Goal: Communication & Community: Answer question/provide support

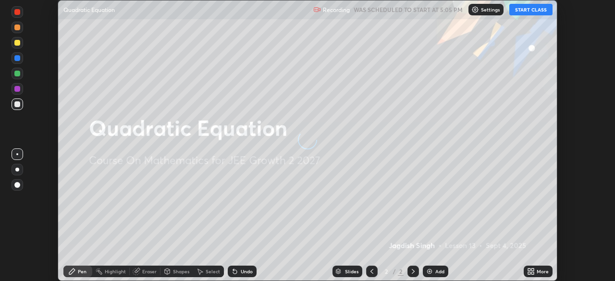
scroll to position [281, 615]
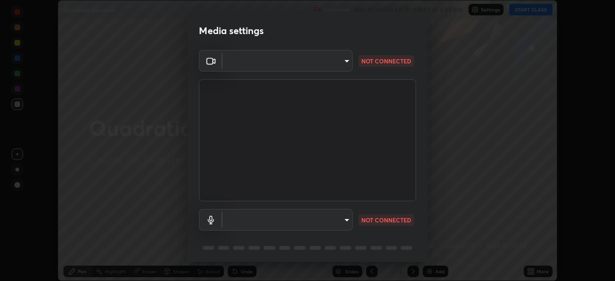
type input "ba13e312339ef8477216ddedc35df2f043033d031c8e6632ccfddaecbc9a7b0e"
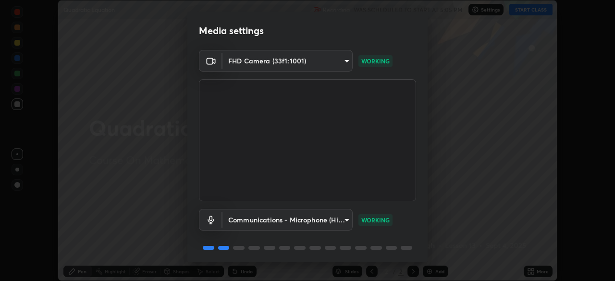
click at [348, 220] on body "Erase all Quadratic Equation Recording WAS SCHEDULED TO START AT 5:05 PM Settin…" at bounding box center [307, 140] width 615 height 281
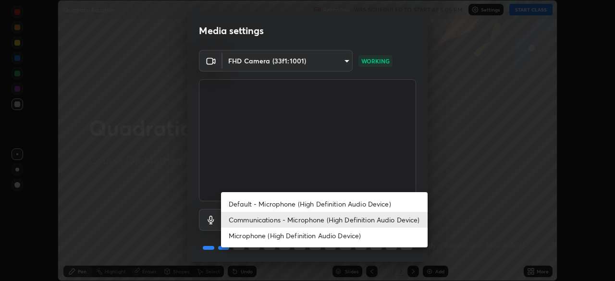
click at [353, 228] on li "Microphone (High Definition Audio Device)" at bounding box center [324, 236] width 206 height 16
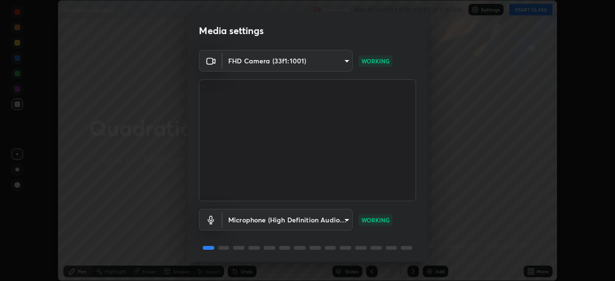
click at [346, 224] on body "Erase all Quadratic Equation Recording WAS SCHEDULED TO START AT 5:05 PM Settin…" at bounding box center [307, 140] width 615 height 281
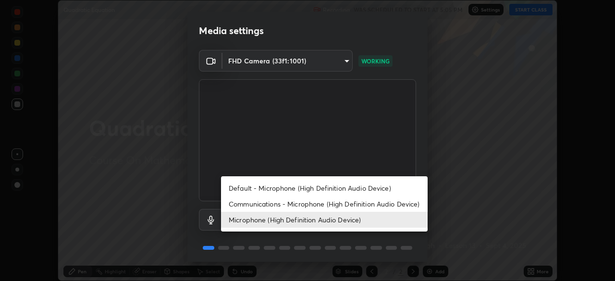
click at [350, 206] on li "Communications - Microphone (High Definition Audio Device)" at bounding box center [324, 204] width 206 height 16
type input "communications"
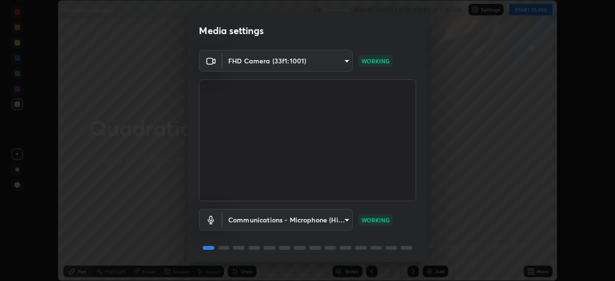
scroll to position [34, 0]
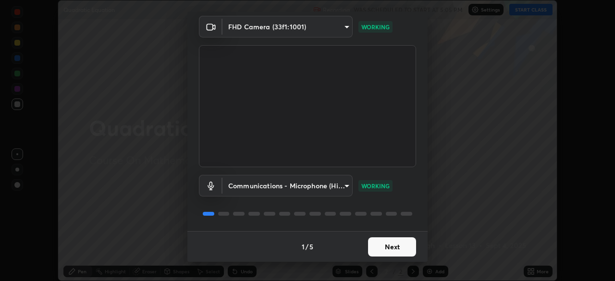
click at [391, 248] on button "Next" at bounding box center [392, 246] width 48 height 19
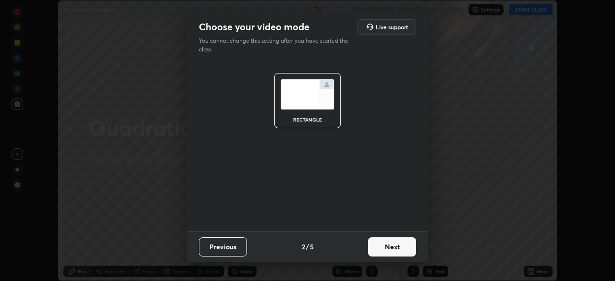
click at [391, 248] on button "Next" at bounding box center [392, 246] width 48 height 19
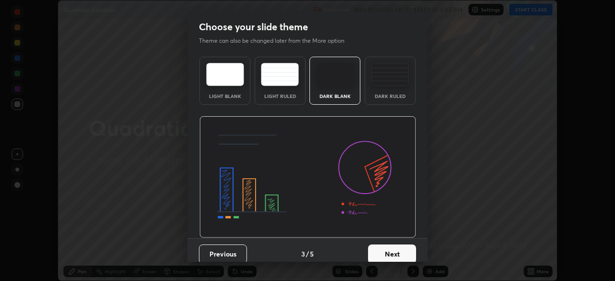
click at [392, 251] on button "Next" at bounding box center [392, 253] width 48 height 19
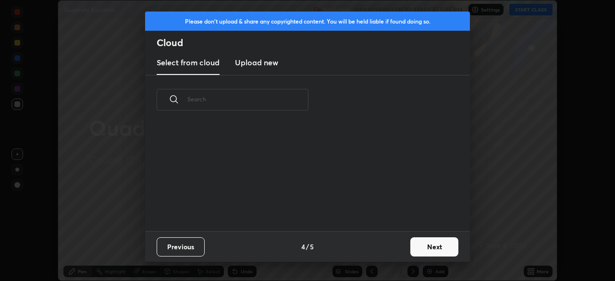
click at [428, 241] on button "Next" at bounding box center [434, 246] width 48 height 19
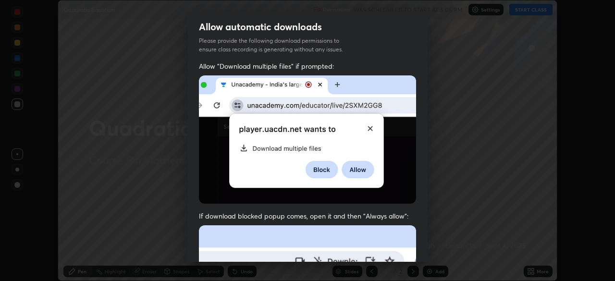
scroll to position [23, 0]
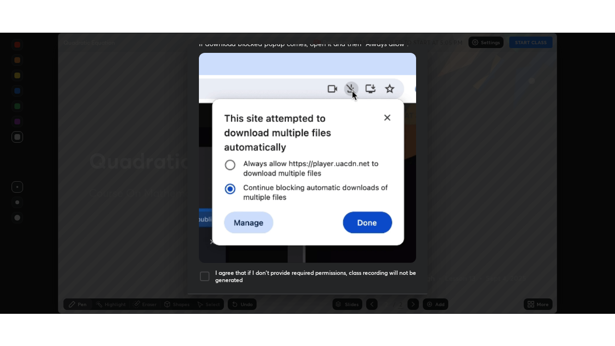
scroll to position [230, 0]
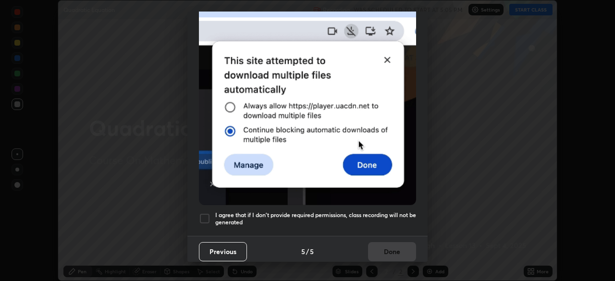
click at [204, 214] on div at bounding box center [205, 219] width 12 height 12
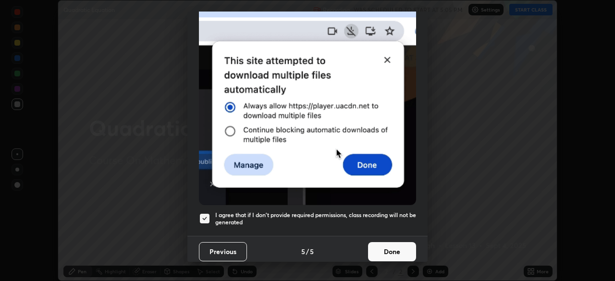
click at [384, 248] on button "Done" at bounding box center [392, 251] width 48 height 19
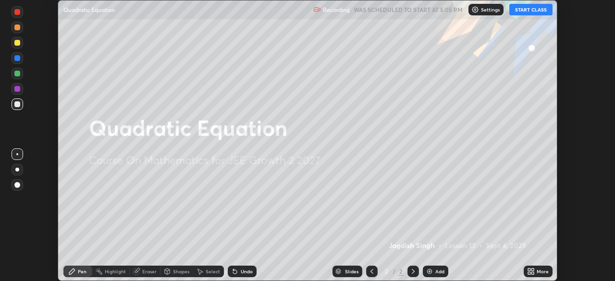
click at [529, 7] on button "START CLASS" at bounding box center [530, 10] width 43 height 12
click at [529, 269] on icon at bounding box center [529, 269] width 2 height 2
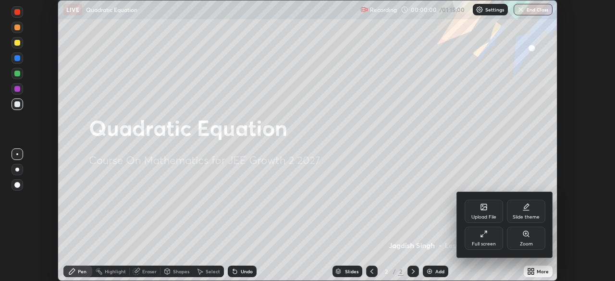
click at [485, 243] on div "Full screen" at bounding box center [484, 244] width 24 height 5
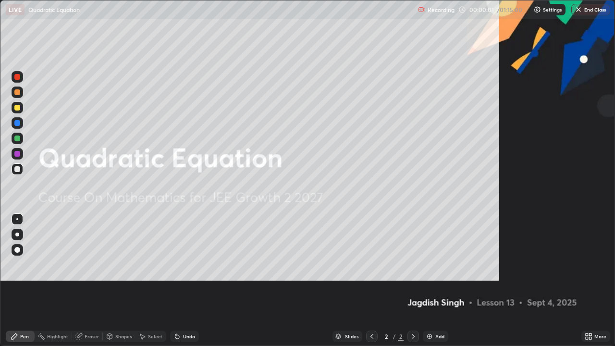
scroll to position [346, 615]
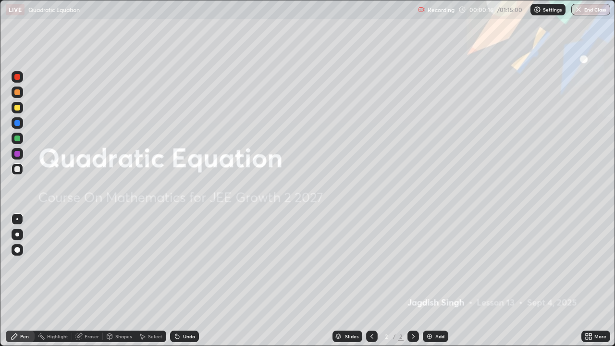
click at [428, 280] on img at bounding box center [429, 336] width 8 height 8
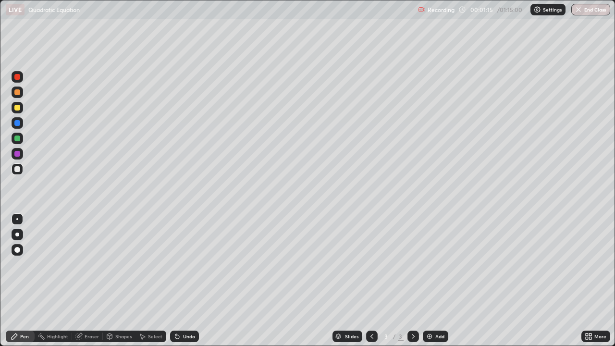
click at [17, 109] on div at bounding box center [17, 108] width 6 height 6
click at [18, 92] on div at bounding box center [17, 92] width 6 height 6
click at [16, 108] on div at bounding box center [17, 108] width 6 height 6
click at [21, 168] on div at bounding box center [18, 169] width 12 height 12
click at [20, 168] on div at bounding box center [17, 169] width 6 height 6
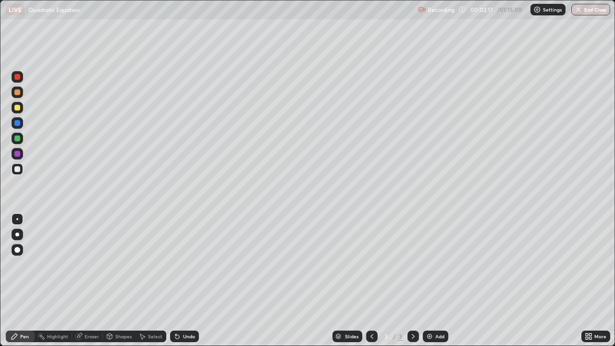
click at [18, 169] on div at bounding box center [17, 169] width 6 height 6
click at [17, 93] on div at bounding box center [17, 92] width 6 height 6
click at [16, 156] on div at bounding box center [17, 154] width 6 height 6
click at [19, 168] on div at bounding box center [17, 169] width 6 height 6
click at [15, 168] on div at bounding box center [17, 169] width 6 height 6
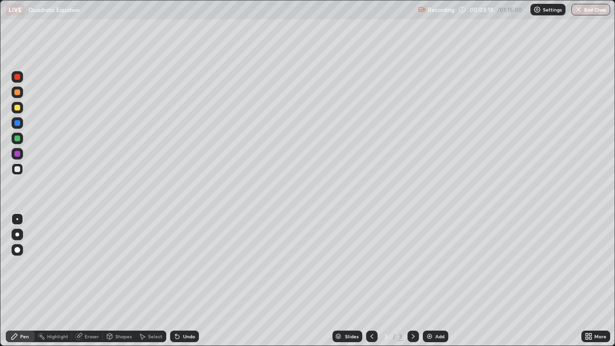
click at [17, 93] on div at bounding box center [17, 92] width 6 height 6
click at [21, 138] on div at bounding box center [18, 139] width 12 height 12
click at [21, 172] on div at bounding box center [18, 169] width 12 height 12
click at [88, 280] on div "Eraser" at bounding box center [87, 336] width 31 height 12
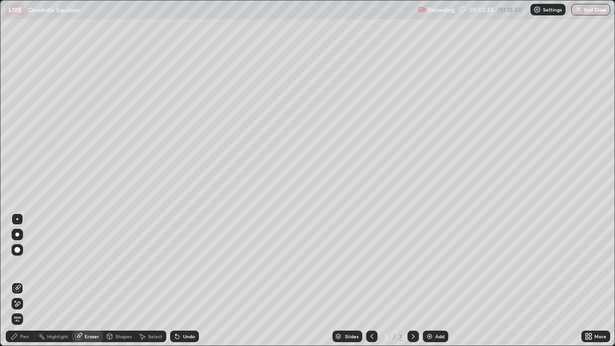
click at [24, 280] on div "Pen" at bounding box center [24, 336] width 9 height 5
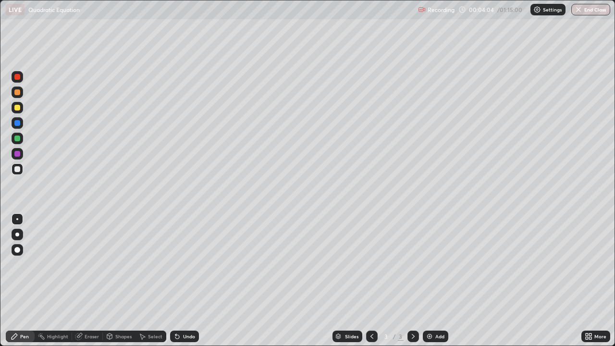
click at [17, 91] on div at bounding box center [17, 92] width 6 height 6
click at [16, 157] on div at bounding box center [18, 154] width 12 height 12
click at [17, 155] on div at bounding box center [17, 154] width 6 height 6
click at [22, 169] on div at bounding box center [18, 169] width 12 height 12
click at [22, 93] on div at bounding box center [18, 92] width 12 height 12
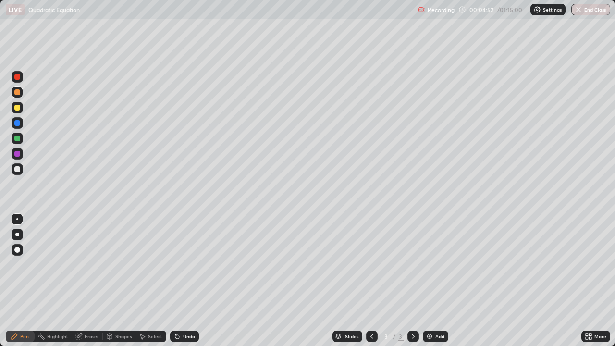
click at [20, 171] on div at bounding box center [18, 169] width 12 height 12
click at [94, 280] on div "Eraser" at bounding box center [92, 336] width 14 height 5
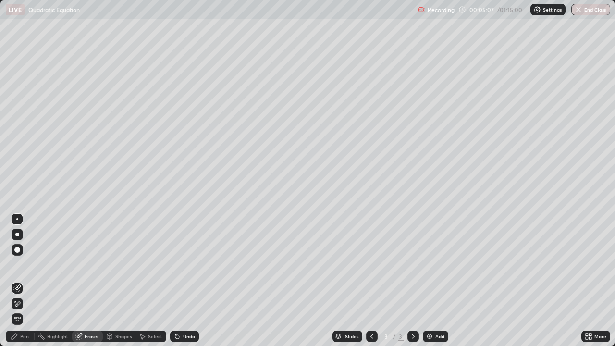
click at [24, 280] on div "Pen" at bounding box center [24, 336] width 9 height 5
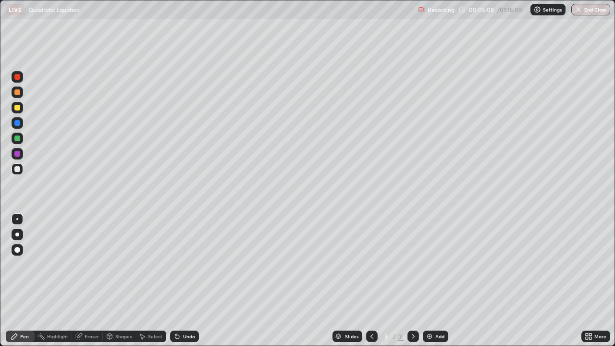
click at [19, 167] on div at bounding box center [17, 169] width 6 height 6
click at [18, 122] on div at bounding box center [17, 123] width 6 height 6
click at [21, 167] on div at bounding box center [18, 169] width 12 height 12
click at [19, 122] on div at bounding box center [17, 123] width 6 height 6
click at [124, 280] on div "Shapes" at bounding box center [119, 336] width 33 height 12
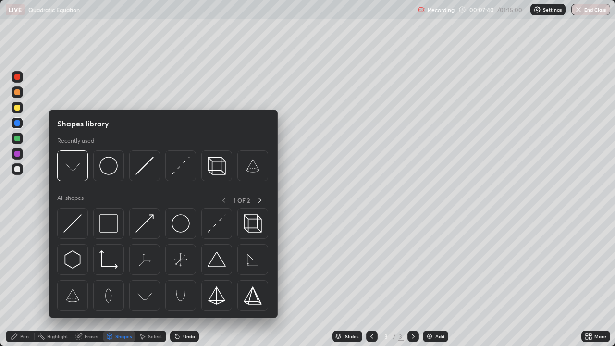
click at [123, 280] on div "Shapes" at bounding box center [119, 336] width 33 height 12
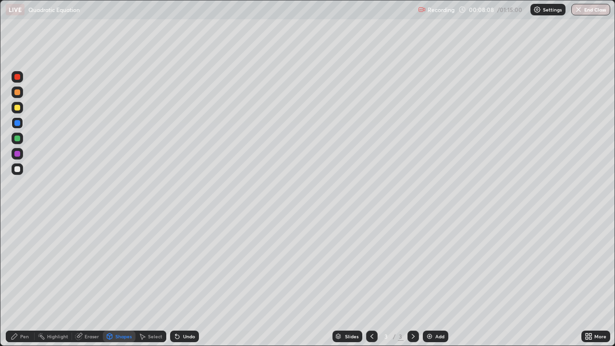
click at [18, 169] on div at bounding box center [17, 169] width 6 height 6
click at [19, 280] on div "Pen" at bounding box center [20, 336] width 29 height 12
click at [22, 109] on div at bounding box center [18, 108] width 12 height 12
click at [16, 168] on div at bounding box center [17, 169] width 6 height 6
click at [17, 169] on div at bounding box center [17, 169] width 6 height 6
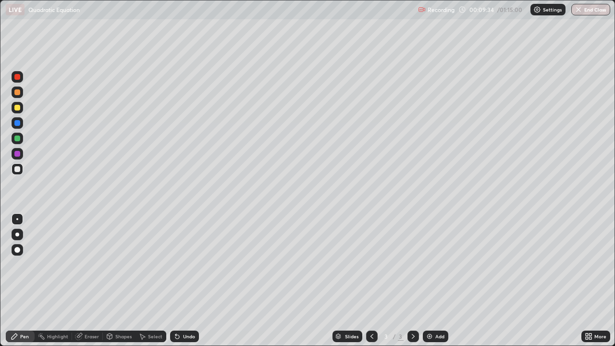
click at [426, 280] on img at bounding box center [429, 336] width 8 height 8
click at [17, 107] on div at bounding box center [17, 108] width 6 height 6
click at [20, 155] on div at bounding box center [17, 154] width 6 height 6
click at [15, 170] on div at bounding box center [17, 169] width 6 height 6
click at [83, 280] on div "Eraser" at bounding box center [87, 336] width 31 height 12
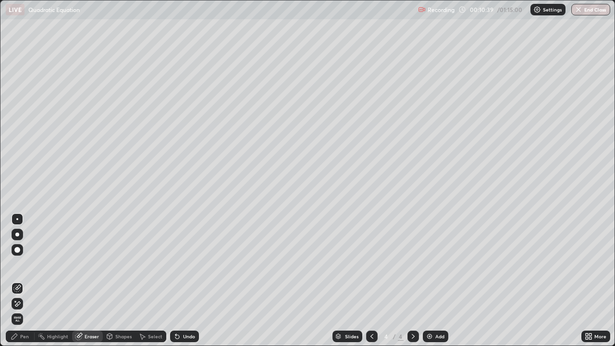
click at [21, 280] on div "Pen" at bounding box center [20, 336] width 29 height 12
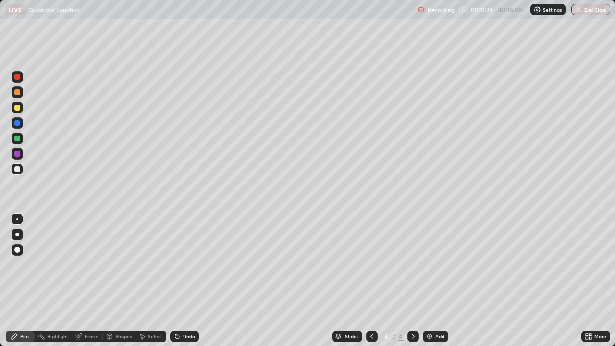
click at [16, 167] on div at bounding box center [17, 169] width 6 height 6
click at [91, 280] on div "Eraser" at bounding box center [87, 336] width 31 height 12
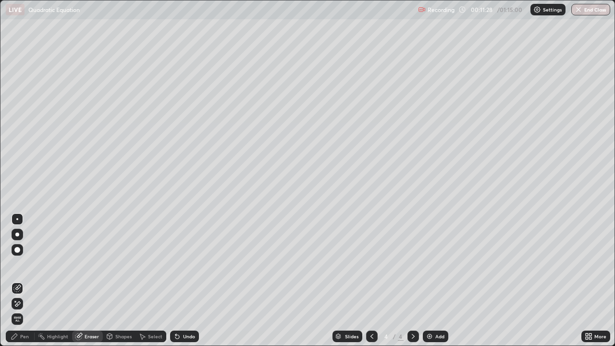
click at [24, 280] on div "Pen" at bounding box center [20, 336] width 29 height 12
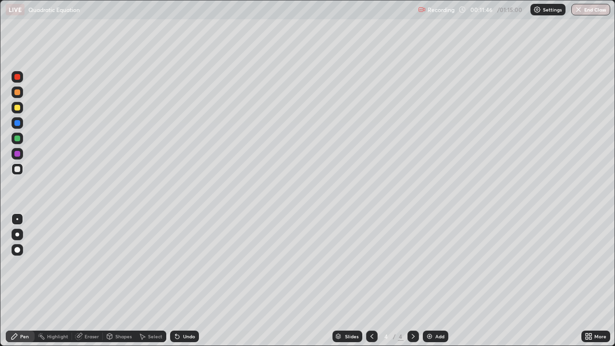
click at [18, 151] on div at bounding box center [17, 154] width 6 height 6
click at [19, 138] on div at bounding box center [17, 138] width 6 height 6
click at [335, 280] on div "Slides" at bounding box center [347, 336] width 30 height 12
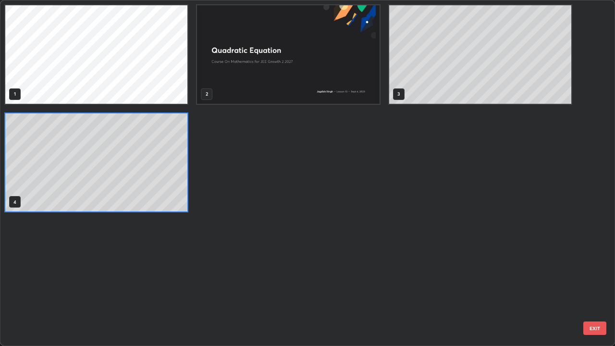
scroll to position [342, 609]
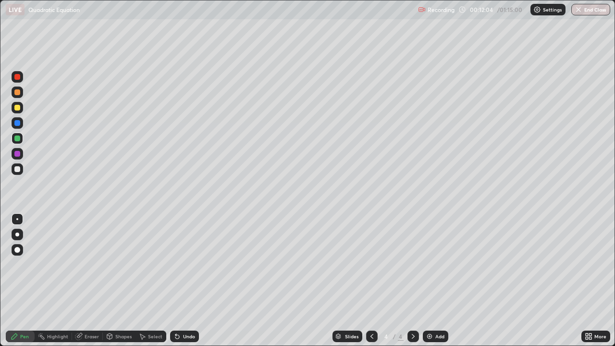
click at [21, 168] on div at bounding box center [18, 169] width 12 height 12
click at [92, 280] on div "Eraser" at bounding box center [92, 336] width 14 height 5
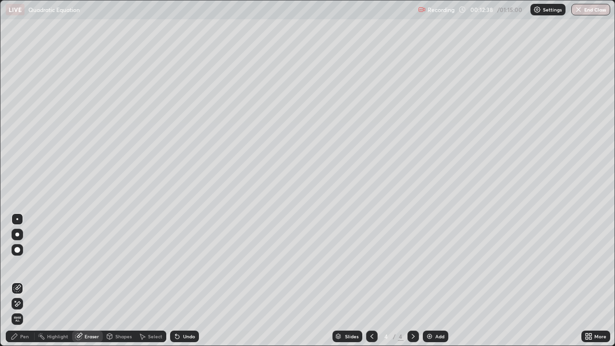
click at [27, 280] on div "Pen" at bounding box center [24, 336] width 9 height 5
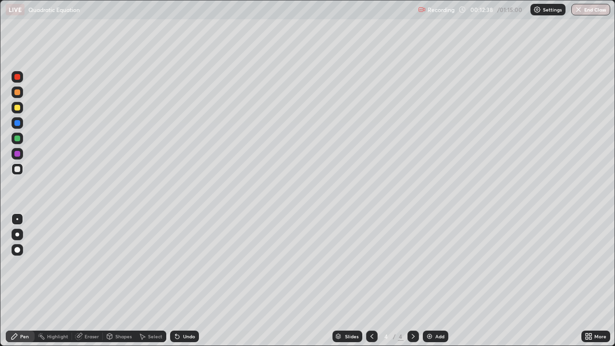
click at [17, 170] on div at bounding box center [17, 169] width 6 height 6
click at [19, 167] on div at bounding box center [17, 169] width 6 height 6
click at [21, 165] on div at bounding box center [18, 169] width 12 height 12
click at [18, 140] on div at bounding box center [17, 138] width 6 height 6
click at [17, 169] on div at bounding box center [17, 169] width 6 height 6
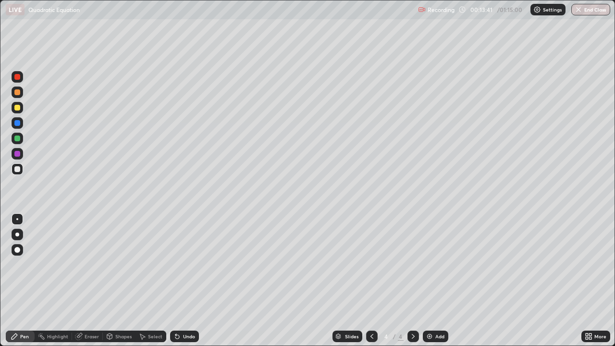
click at [17, 138] on div at bounding box center [17, 138] width 6 height 6
click at [21, 169] on div at bounding box center [18, 169] width 12 height 12
click at [19, 141] on div at bounding box center [18, 139] width 12 height 12
click at [19, 166] on div at bounding box center [17, 169] width 6 height 6
click at [428, 280] on img at bounding box center [429, 336] width 8 height 8
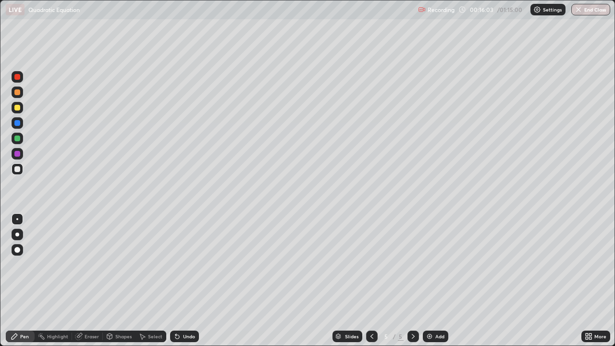
click at [368, 280] on div at bounding box center [372, 336] width 12 height 12
click at [411, 280] on icon at bounding box center [413, 336] width 8 height 8
click at [19, 171] on div at bounding box center [17, 169] width 6 height 6
click at [371, 280] on icon at bounding box center [372, 336] width 8 height 8
click at [410, 280] on div at bounding box center [413, 336] width 12 height 19
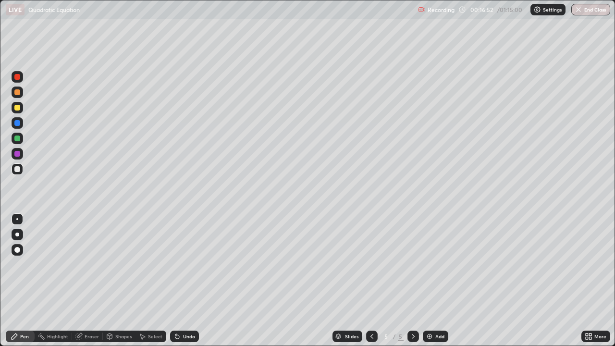
click at [18, 108] on div at bounding box center [17, 108] width 6 height 6
click at [18, 138] on div at bounding box center [17, 138] width 6 height 6
click at [18, 169] on div at bounding box center [17, 169] width 6 height 6
click at [358, 280] on div "Slides" at bounding box center [347, 336] width 30 height 12
click at [18, 169] on div at bounding box center [17, 169] width 6 height 6
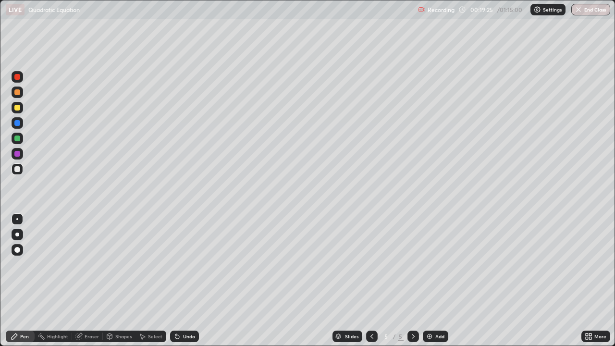
click at [23, 108] on div at bounding box center [18, 108] width 12 height 12
click at [91, 280] on div "Eraser" at bounding box center [92, 336] width 14 height 5
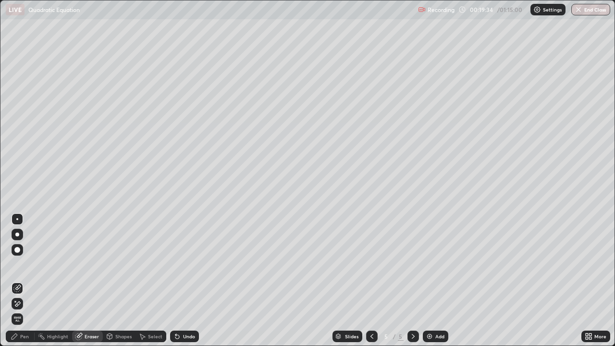
click at [27, 280] on div "Pen" at bounding box center [24, 336] width 9 height 5
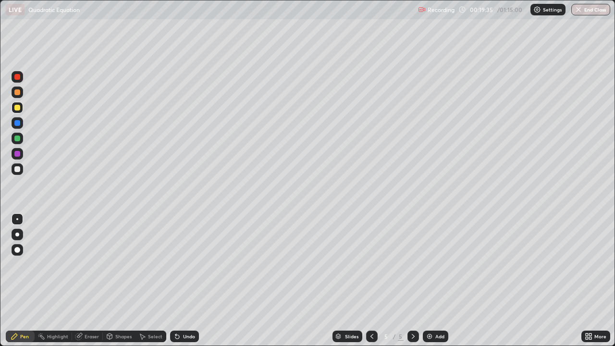
click at [18, 170] on div at bounding box center [17, 169] width 6 height 6
click at [21, 109] on div at bounding box center [18, 108] width 12 height 12
click at [18, 169] on div at bounding box center [17, 169] width 6 height 6
click at [19, 151] on div at bounding box center [17, 154] width 6 height 6
click at [22, 142] on div at bounding box center [18, 139] width 12 height 12
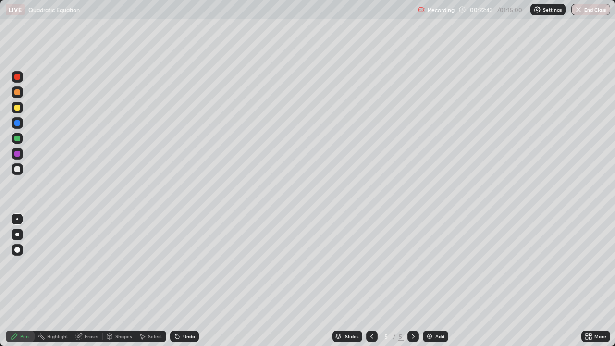
click at [417, 280] on div at bounding box center [413, 336] width 12 height 19
click at [16, 168] on div at bounding box center [17, 169] width 6 height 6
click at [434, 280] on div "Add" at bounding box center [435, 336] width 25 height 12
click at [20, 167] on div at bounding box center [18, 169] width 12 height 12
click at [19, 108] on div at bounding box center [17, 108] width 6 height 6
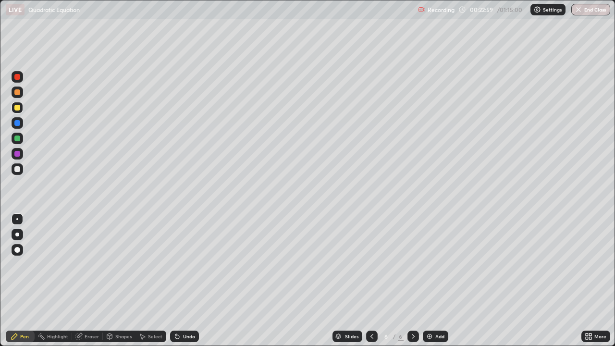
click at [91, 280] on div "Eraser" at bounding box center [92, 336] width 14 height 5
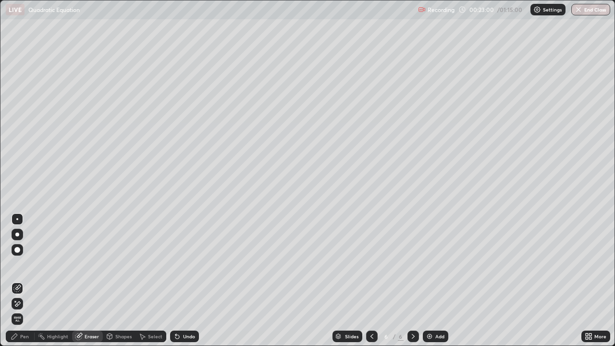
click at [29, 280] on div "Pen" at bounding box center [20, 336] width 29 height 12
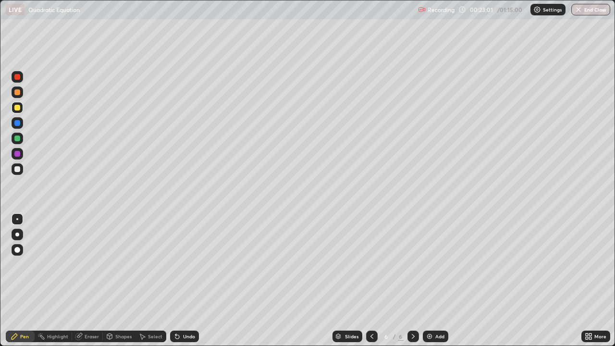
click at [18, 169] on div at bounding box center [17, 169] width 6 height 6
click at [92, 280] on div "Eraser" at bounding box center [87, 336] width 31 height 12
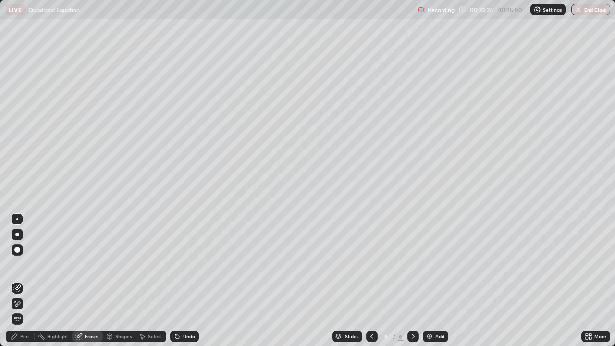
click at [39, 280] on circle at bounding box center [38, 336] width 1 height 1
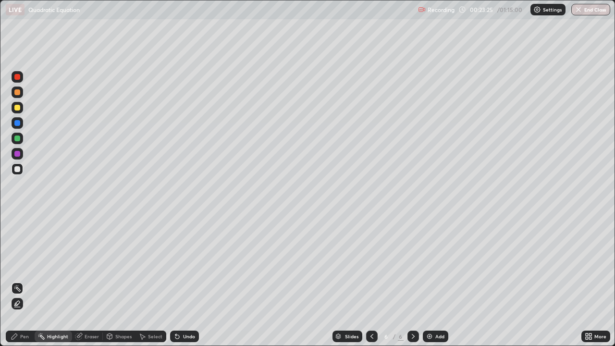
click at [17, 111] on div at bounding box center [18, 108] width 12 height 12
click at [29, 280] on div "Pen" at bounding box center [20, 336] width 29 height 12
click at [18, 156] on div at bounding box center [17, 154] width 6 height 6
click at [21, 169] on div at bounding box center [18, 169] width 12 height 12
click at [20, 155] on div at bounding box center [17, 154] width 6 height 6
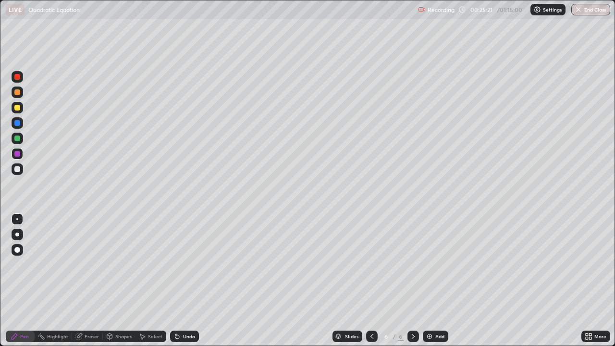
click at [430, 280] on img at bounding box center [429, 336] width 8 height 8
click at [18, 173] on div at bounding box center [18, 169] width 12 height 12
click at [18, 169] on div at bounding box center [17, 169] width 6 height 6
click at [18, 170] on div at bounding box center [17, 169] width 6 height 6
click at [18, 169] on div at bounding box center [17, 169] width 6 height 6
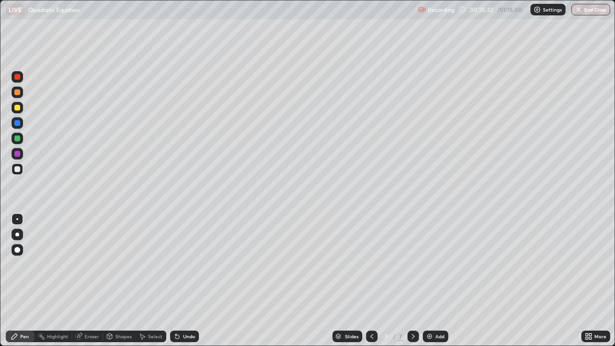
click at [15, 108] on div at bounding box center [17, 108] width 6 height 6
click at [19, 170] on div at bounding box center [17, 169] width 6 height 6
click at [19, 168] on div at bounding box center [17, 169] width 6 height 6
click at [18, 95] on div at bounding box center [17, 92] width 6 height 6
click at [14, 109] on div at bounding box center [17, 108] width 6 height 6
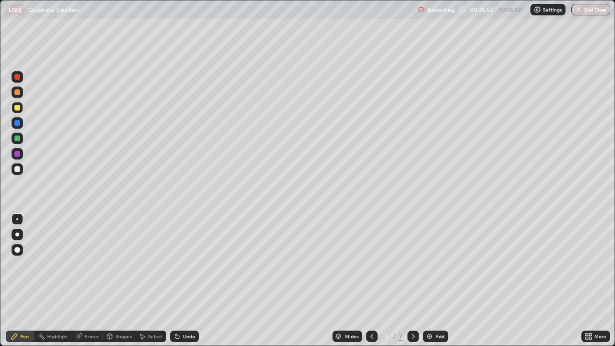
click at [19, 94] on div at bounding box center [17, 92] width 6 height 6
click at [19, 167] on div at bounding box center [17, 169] width 6 height 6
click at [20, 107] on div at bounding box center [17, 108] width 6 height 6
click at [22, 167] on div at bounding box center [18, 169] width 12 height 12
click at [431, 280] on img at bounding box center [429, 336] width 8 height 8
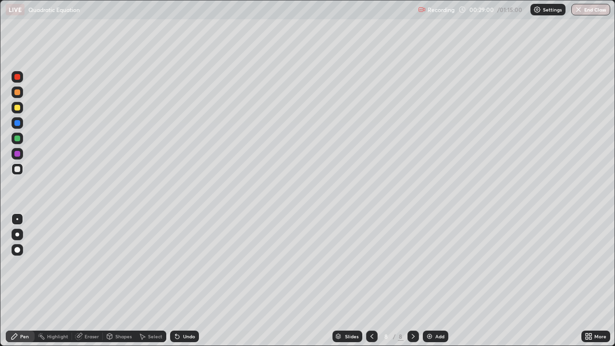
click at [19, 93] on div at bounding box center [17, 92] width 6 height 6
click at [17, 92] on div at bounding box center [17, 92] width 6 height 6
click at [18, 92] on div at bounding box center [17, 92] width 6 height 6
click at [23, 154] on div at bounding box center [18, 154] width 12 height 12
click at [17, 169] on div at bounding box center [17, 169] width 6 height 6
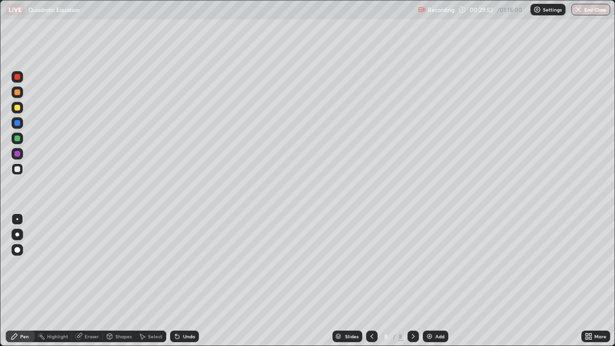
click at [15, 109] on div at bounding box center [17, 108] width 6 height 6
click at [17, 167] on div at bounding box center [17, 169] width 6 height 6
click at [18, 167] on div at bounding box center [17, 169] width 6 height 6
click at [17, 155] on div at bounding box center [17, 154] width 6 height 6
click at [19, 171] on div at bounding box center [17, 169] width 6 height 6
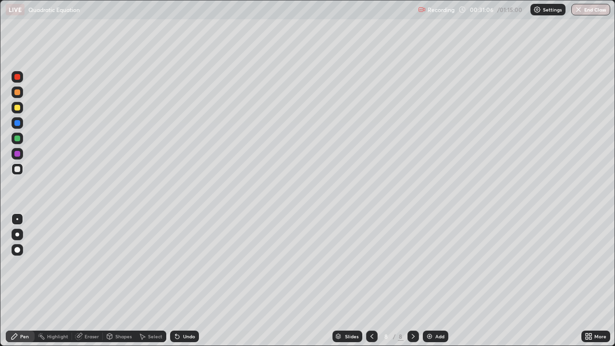
click at [16, 136] on div at bounding box center [17, 138] width 6 height 6
click at [19, 168] on div at bounding box center [17, 169] width 6 height 6
click at [19, 154] on div at bounding box center [17, 154] width 6 height 6
click at [21, 108] on div at bounding box center [18, 108] width 12 height 12
click at [21, 169] on div at bounding box center [18, 169] width 12 height 12
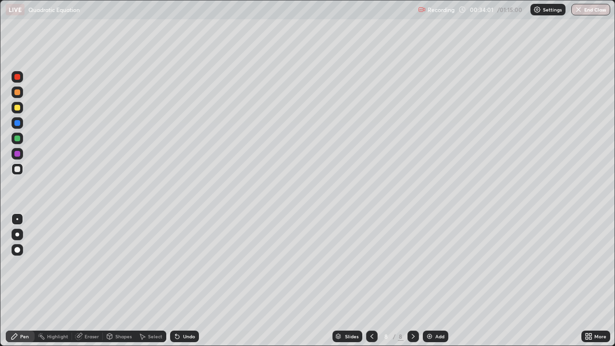
click at [19, 137] on div at bounding box center [17, 138] width 6 height 6
click at [22, 169] on div at bounding box center [18, 169] width 12 height 12
click at [18, 170] on div at bounding box center [17, 169] width 6 height 6
click at [18, 140] on div at bounding box center [17, 138] width 6 height 6
click at [18, 165] on div at bounding box center [18, 169] width 12 height 12
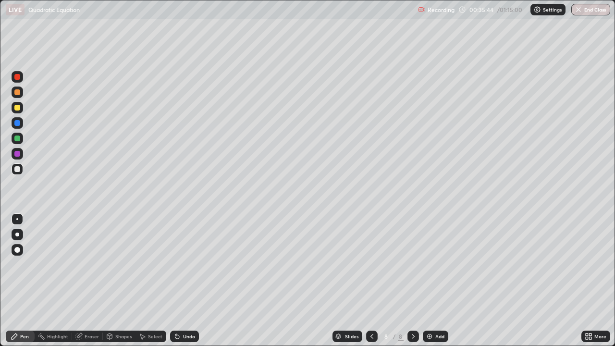
click at [22, 152] on div at bounding box center [18, 154] width 12 height 12
click at [521, 260] on button "Undo" at bounding box center [532, 264] width 28 height 12
click at [431, 280] on img at bounding box center [429, 336] width 8 height 8
click at [19, 171] on div at bounding box center [17, 169] width 6 height 6
click at [17, 106] on div at bounding box center [17, 108] width 6 height 6
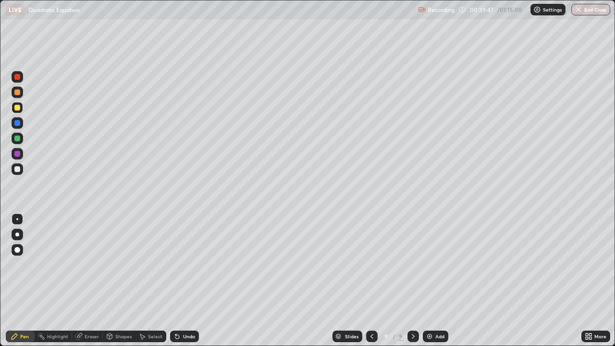
click at [91, 280] on div "Eraser" at bounding box center [87, 336] width 31 height 12
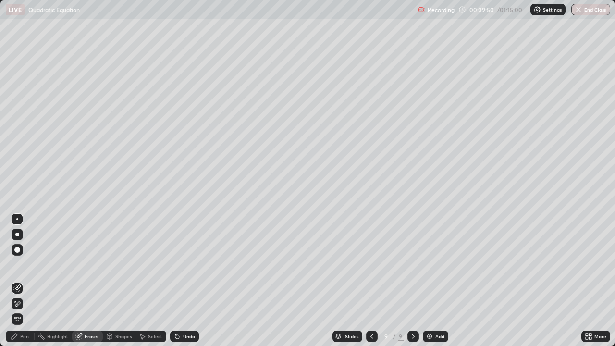
click at [95, 280] on div "Eraser" at bounding box center [92, 336] width 14 height 5
click at [25, 280] on div "Pen" at bounding box center [24, 336] width 9 height 5
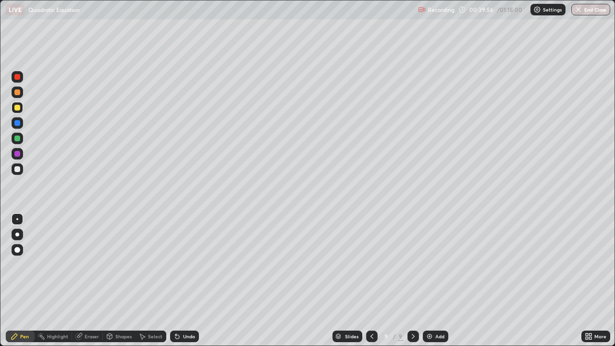
click at [17, 109] on div at bounding box center [17, 108] width 6 height 6
click at [92, 280] on div "Eraser" at bounding box center [87, 336] width 31 height 12
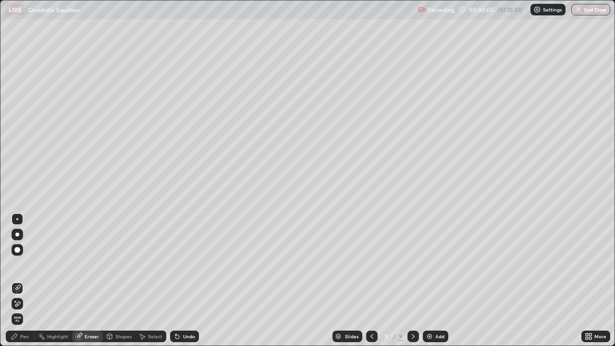
click at [90, 280] on div "Eraser" at bounding box center [92, 336] width 14 height 5
click at [30, 280] on div "Pen" at bounding box center [20, 336] width 29 height 12
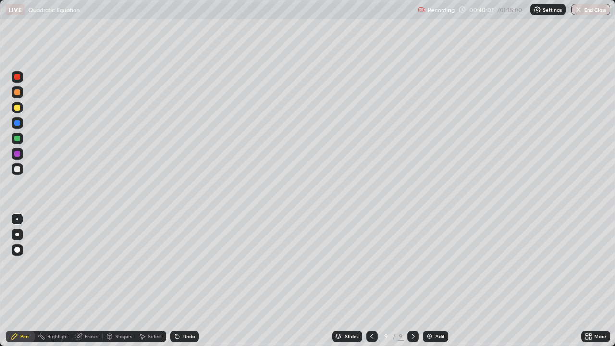
click at [21, 169] on div at bounding box center [18, 169] width 12 height 12
click at [18, 169] on div at bounding box center [17, 169] width 6 height 6
click at [91, 280] on div "Eraser" at bounding box center [92, 336] width 14 height 5
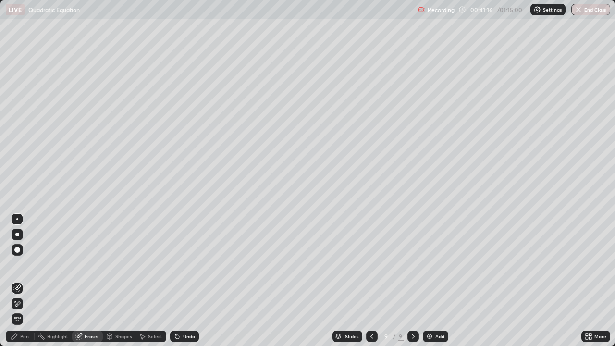
click at [27, 280] on div "Pen" at bounding box center [24, 336] width 9 height 5
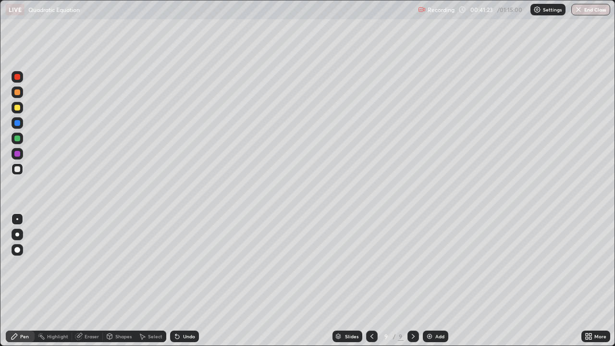
click at [16, 153] on div at bounding box center [17, 154] width 6 height 6
click at [20, 169] on div at bounding box center [17, 169] width 6 height 6
click at [408, 99] on icon at bounding box center [405, 99] width 8 height 8
click at [19, 110] on div at bounding box center [17, 108] width 6 height 6
click at [21, 142] on div at bounding box center [18, 139] width 12 height 12
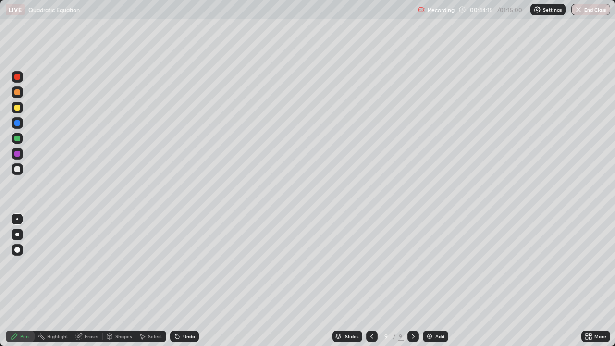
click at [21, 170] on div at bounding box center [18, 169] width 12 height 12
click at [13, 173] on div at bounding box center [18, 169] width 12 height 12
click at [18, 108] on div at bounding box center [17, 108] width 6 height 6
click at [19, 95] on div at bounding box center [17, 92] width 6 height 6
click at [430, 280] on img at bounding box center [429, 336] width 8 height 8
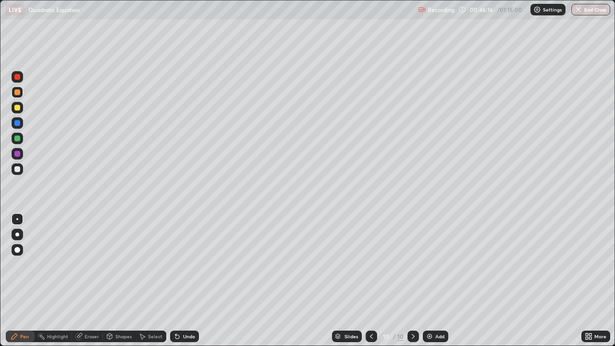
click at [17, 169] on div at bounding box center [17, 169] width 6 height 6
click at [16, 169] on div at bounding box center [17, 169] width 6 height 6
click at [16, 166] on div at bounding box center [18, 169] width 12 height 12
click at [19, 139] on div at bounding box center [17, 138] width 6 height 6
click at [19, 171] on div at bounding box center [17, 169] width 6 height 6
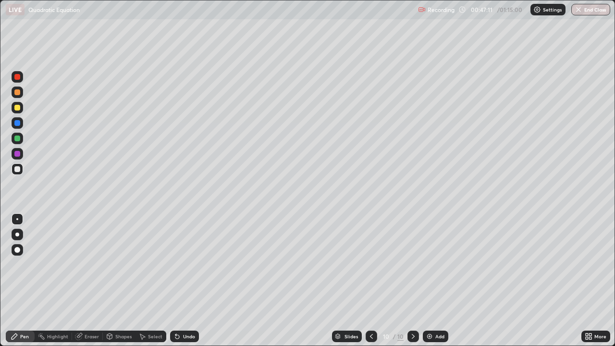
click at [16, 154] on div at bounding box center [17, 154] width 6 height 6
click at [21, 169] on div at bounding box center [18, 169] width 12 height 12
click at [18, 138] on div at bounding box center [17, 138] width 6 height 6
click at [21, 111] on div at bounding box center [18, 108] width 12 height 12
click at [18, 171] on div at bounding box center [17, 169] width 6 height 6
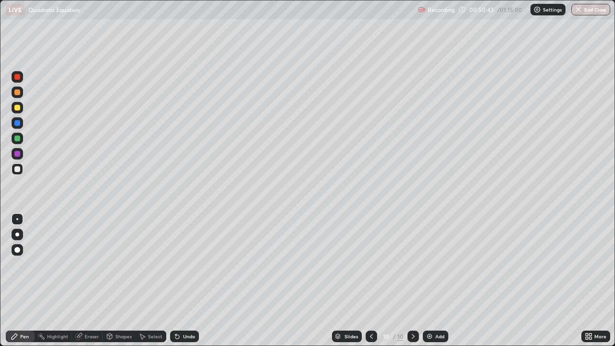
click at [16, 167] on div at bounding box center [17, 169] width 6 height 6
click at [429, 280] on img at bounding box center [429, 336] width 8 height 8
click at [19, 169] on div at bounding box center [17, 169] width 6 height 6
click at [17, 167] on div at bounding box center [17, 169] width 6 height 6
click at [20, 173] on div at bounding box center [18, 169] width 12 height 12
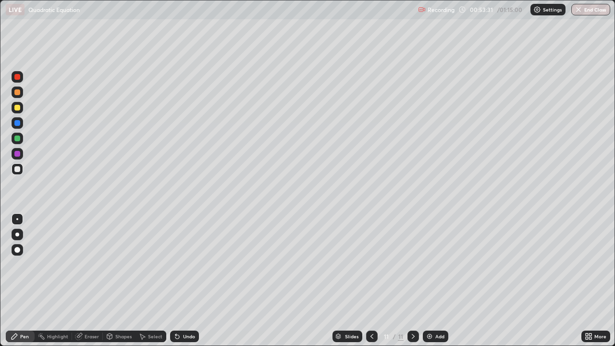
click at [90, 280] on div "Eraser" at bounding box center [92, 336] width 14 height 5
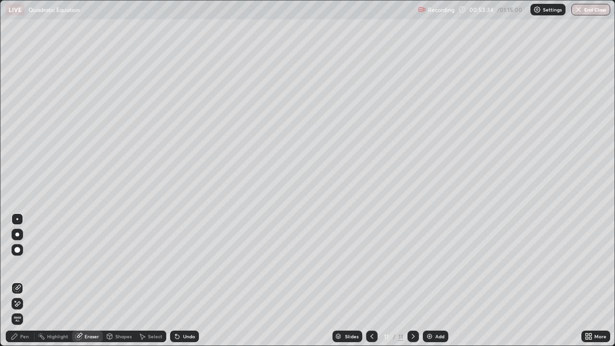
click at [29, 280] on div "Pen" at bounding box center [20, 336] width 29 height 12
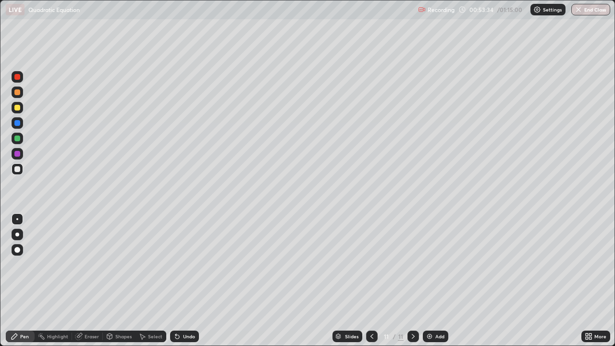
click at [18, 169] on div at bounding box center [17, 169] width 6 height 6
click at [16, 135] on div at bounding box center [17, 138] width 6 height 6
click at [17, 169] on div at bounding box center [17, 169] width 6 height 6
click at [19, 154] on div at bounding box center [17, 154] width 6 height 6
click at [22, 170] on div at bounding box center [18, 169] width 12 height 12
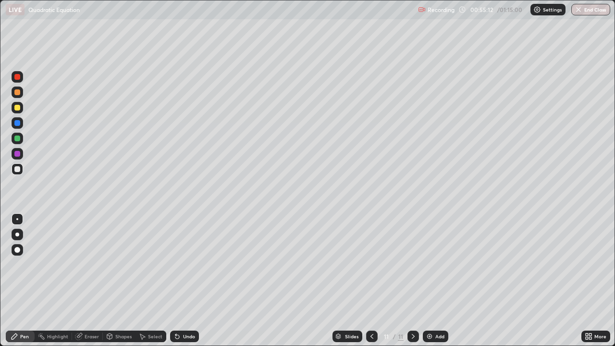
click at [19, 169] on div at bounding box center [17, 169] width 6 height 6
click at [91, 280] on div "Eraser" at bounding box center [87, 336] width 31 height 12
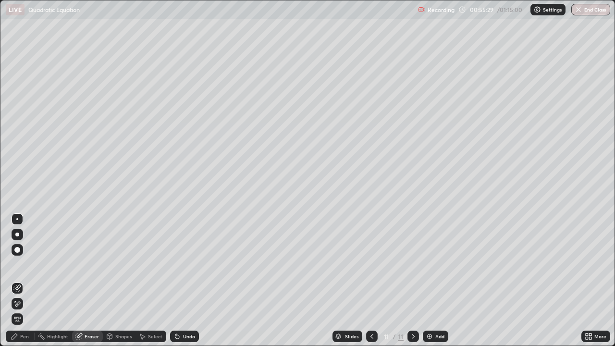
click at [29, 280] on div "Pen" at bounding box center [20, 336] width 29 height 12
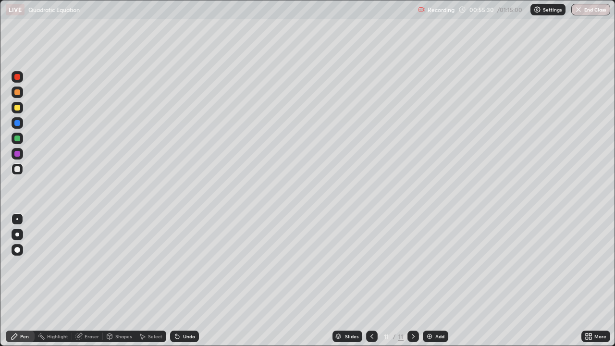
click at [20, 168] on div at bounding box center [17, 169] width 6 height 6
click at [21, 108] on div at bounding box center [18, 108] width 12 height 12
click at [425, 280] on img at bounding box center [429, 336] width 8 height 8
click at [17, 169] on div at bounding box center [17, 169] width 6 height 6
click at [371, 280] on icon at bounding box center [372, 336] width 8 height 8
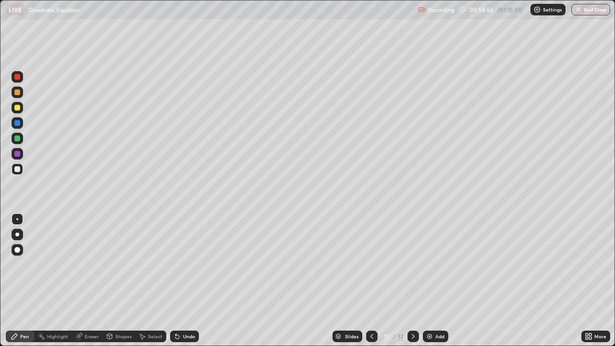
click at [412, 280] on icon at bounding box center [413, 336] width 3 height 5
click at [16, 138] on div at bounding box center [17, 138] width 6 height 6
click at [19, 153] on div at bounding box center [17, 154] width 6 height 6
click at [368, 280] on icon at bounding box center [372, 336] width 8 height 8
click at [412, 280] on icon at bounding box center [413, 336] width 8 height 8
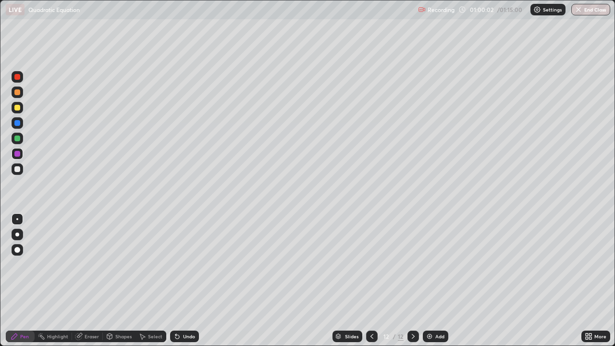
click at [20, 170] on div at bounding box center [17, 169] width 6 height 6
click at [82, 280] on div "Eraser" at bounding box center [87, 336] width 31 height 12
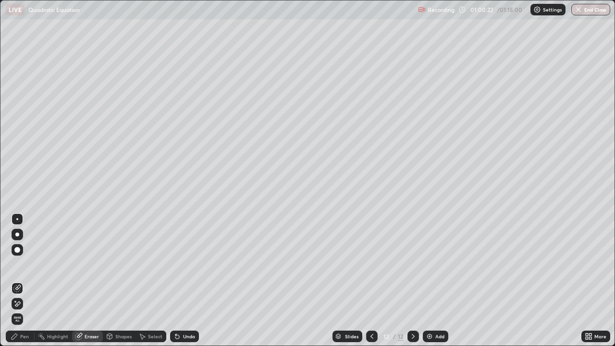
click at [30, 280] on div "Pen" at bounding box center [20, 336] width 29 height 12
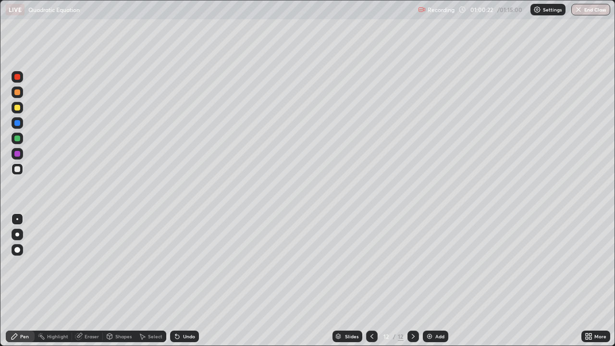
click at [19, 172] on div at bounding box center [18, 169] width 12 height 12
click at [16, 151] on div at bounding box center [17, 154] width 6 height 6
click at [18, 169] on div at bounding box center [17, 169] width 6 height 6
click at [17, 138] on div at bounding box center [17, 138] width 6 height 6
click at [18, 155] on div at bounding box center [17, 154] width 6 height 6
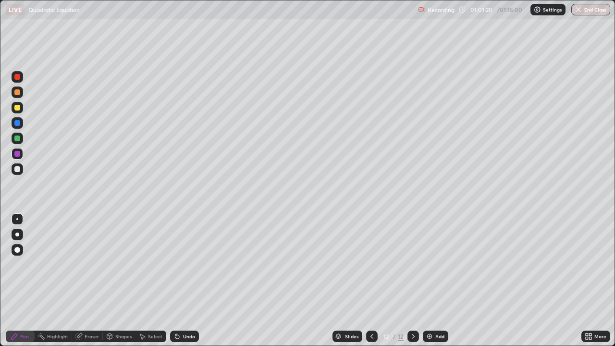
click at [18, 138] on div at bounding box center [17, 138] width 6 height 6
click at [23, 152] on div at bounding box center [18, 154] width 12 height 12
click at [371, 280] on icon at bounding box center [372, 336] width 8 height 8
click at [417, 280] on div at bounding box center [413, 336] width 12 height 19
click at [21, 139] on div at bounding box center [18, 139] width 12 height 12
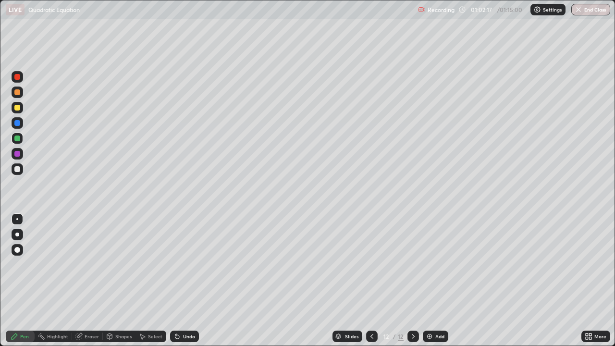
click at [102, 280] on div at bounding box center [102, 336] width 0 height 8
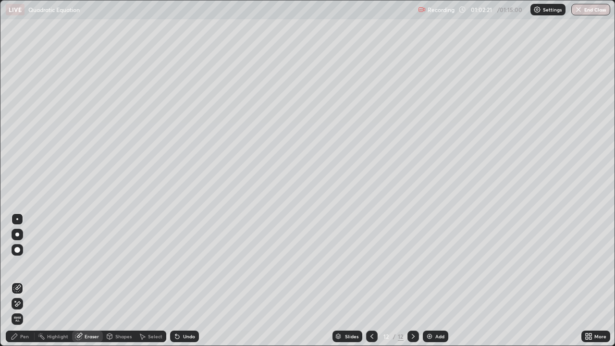
click at [25, 280] on div "Pen" at bounding box center [20, 336] width 29 height 12
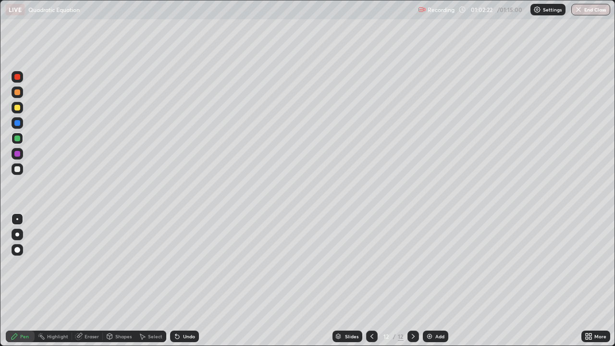
click at [21, 122] on div at bounding box center [18, 123] width 12 height 12
click at [95, 280] on div "Eraser" at bounding box center [92, 336] width 14 height 5
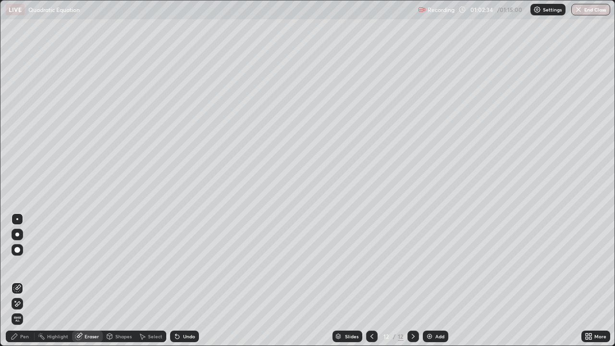
click at [24, 280] on div "Pen" at bounding box center [20, 336] width 29 height 12
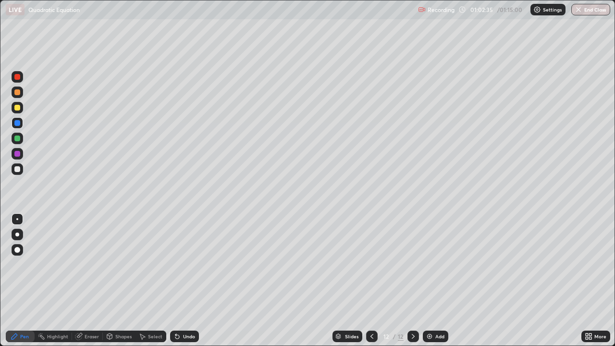
click at [21, 123] on div at bounding box center [18, 123] width 12 height 12
click at [19, 174] on div at bounding box center [18, 169] width 12 height 12
click at [95, 280] on div "Eraser" at bounding box center [92, 336] width 14 height 5
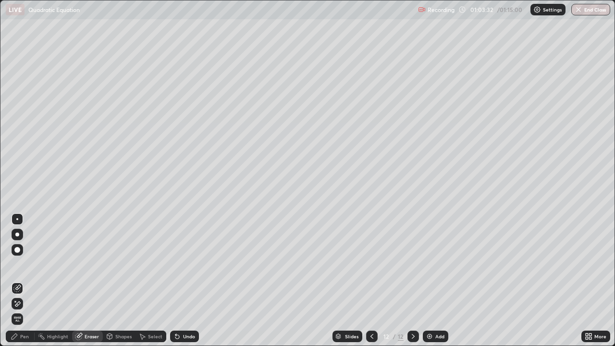
click at [26, 280] on div "Pen" at bounding box center [24, 336] width 9 height 5
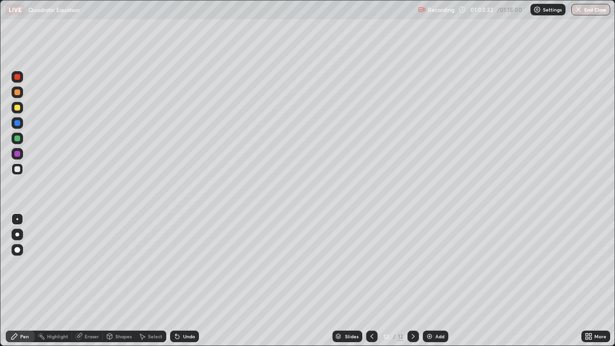
click at [16, 168] on div at bounding box center [17, 169] width 6 height 6
click at [585, 13] on button "End Class" at bounding box center [590, 10] width 39 height 12
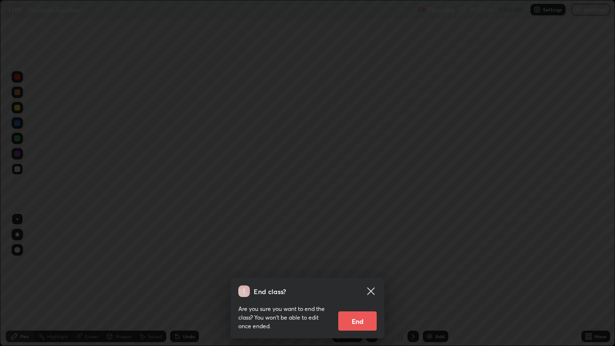
click at [354, 280] on button "End" at bounding box center [357, 320] width 38 height 19
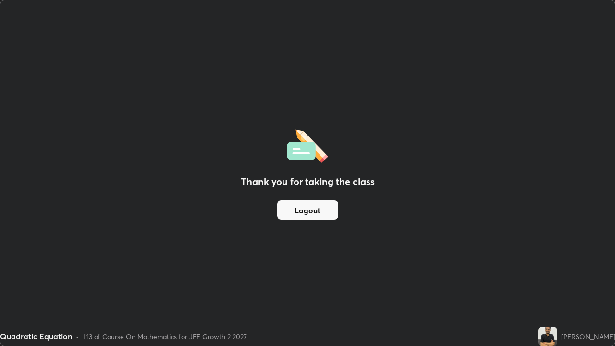
click at [302, 218] on button "Logout" at bounding box center [307, 209] width 61 height 19
click at [310, 218] on button "Logout" at bounding box center [307, 209] width 61 height 19
